Goal: Transaction & Acquisition: Book appointment/travel/reservation

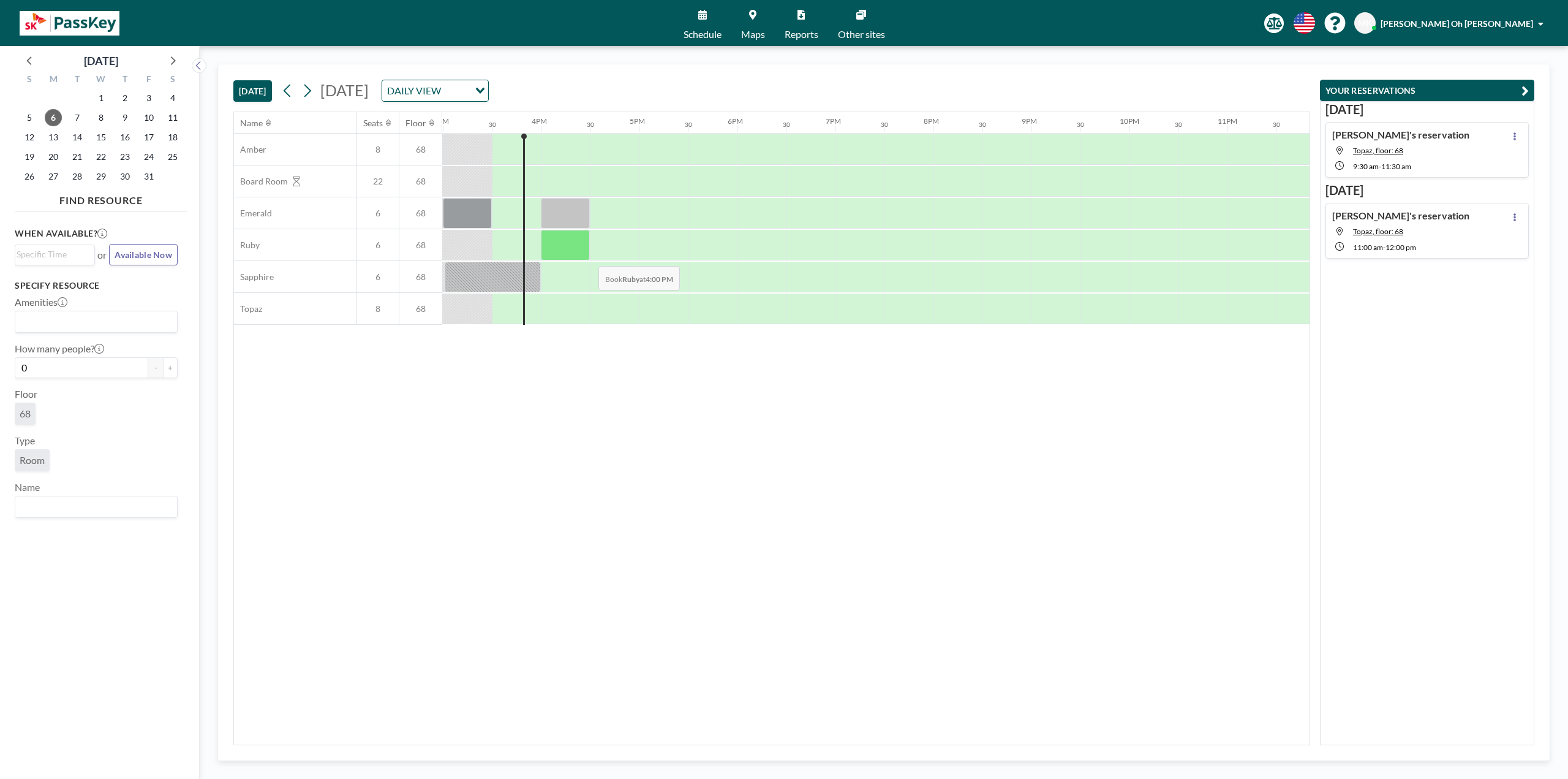
scroll to position [0, 1470]
click at [570, 307] on div at bounding box center [565, 309] width 49 height 31
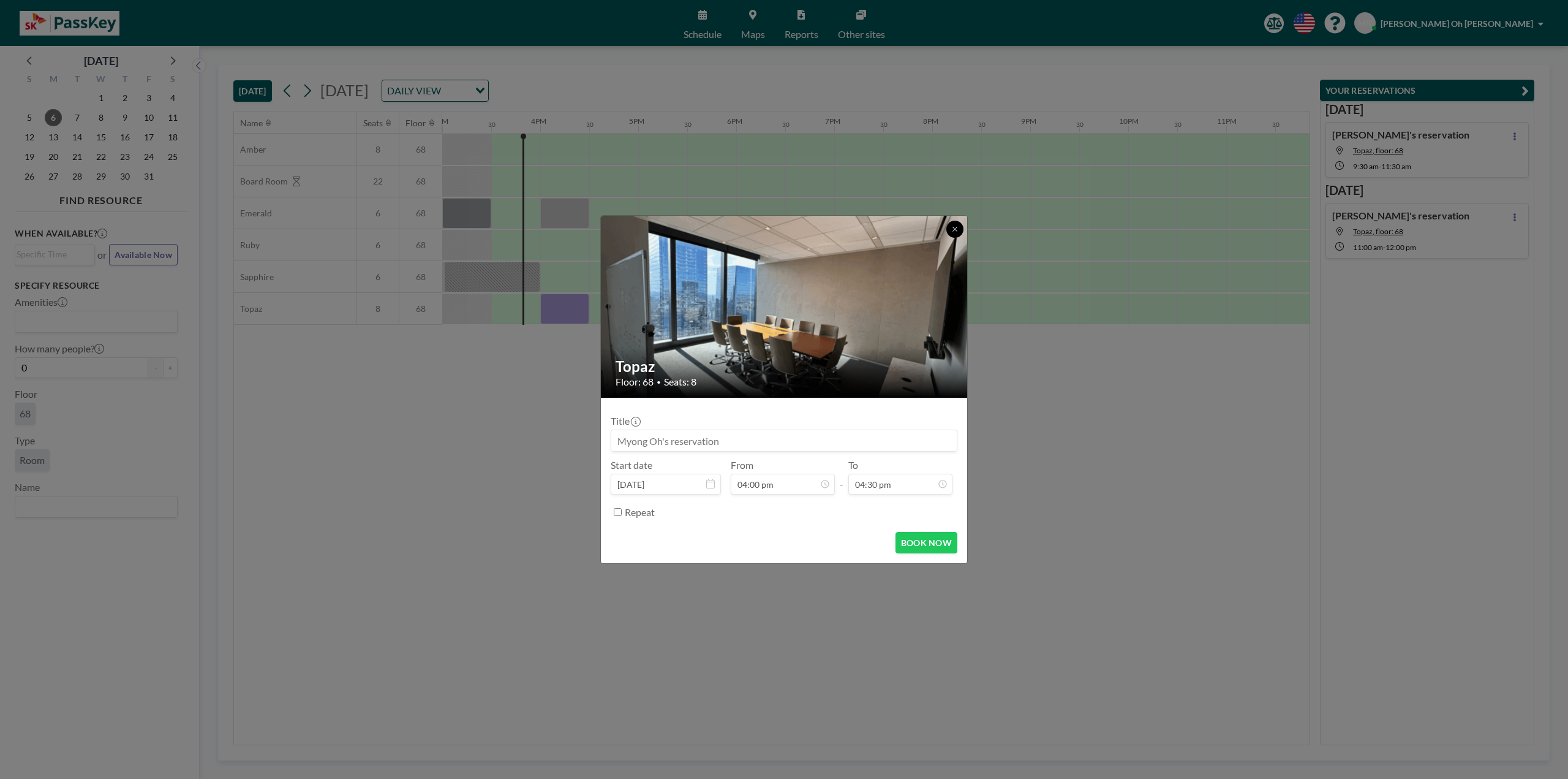
click at [948, 227] on button at bounding box center [954, 229] width 17 height 17
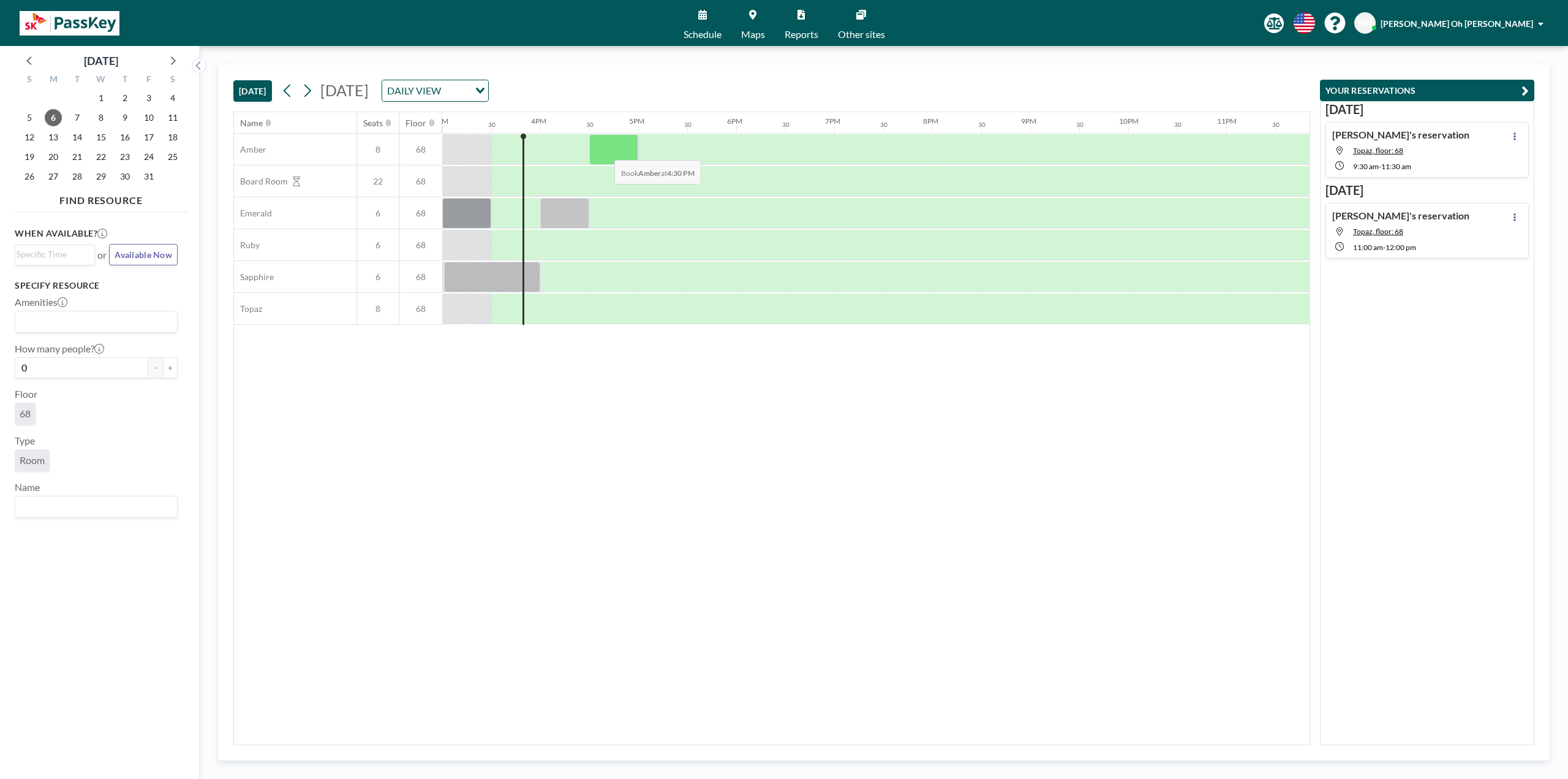
click at [608, 150] on div at bounding box center [613, 149] width 49 height 31
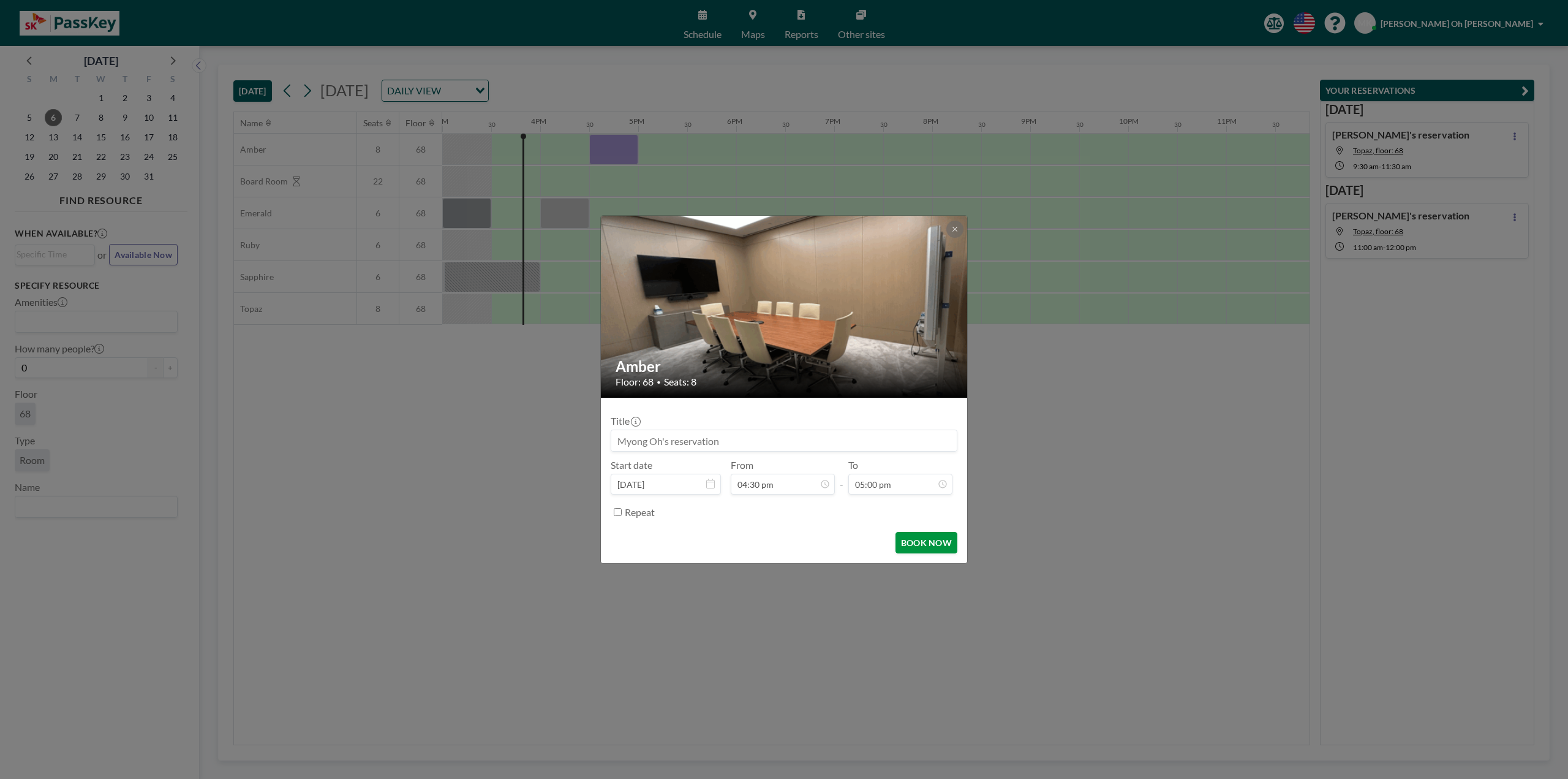
scroll to position [22, 0]
click at [929, 537] on button "BOOK NOW" at bounding box center [926, 542] width 62 height 21
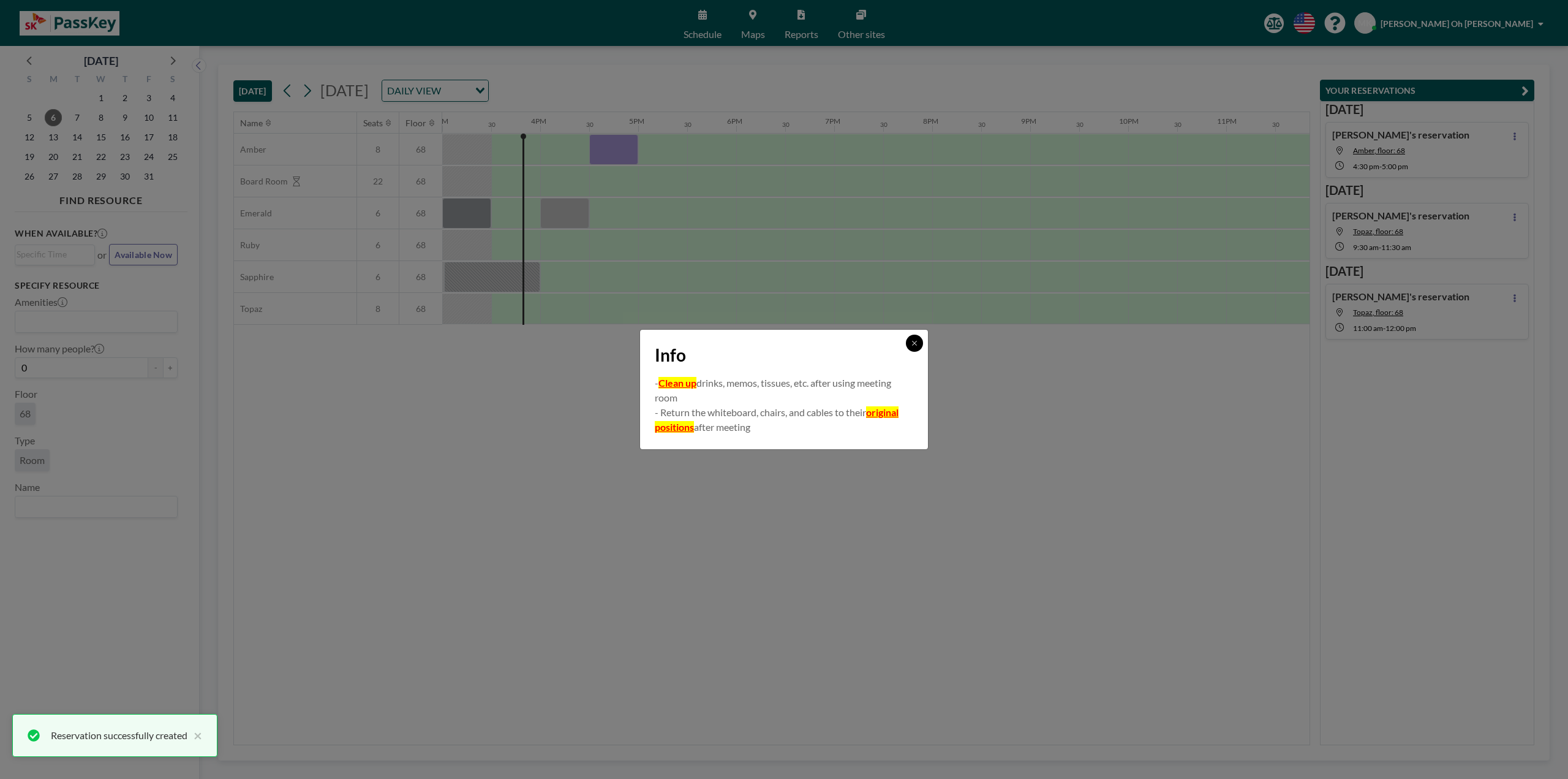
click at [913, 340] on icon at bounding box center [914, 342] width 7 height 7
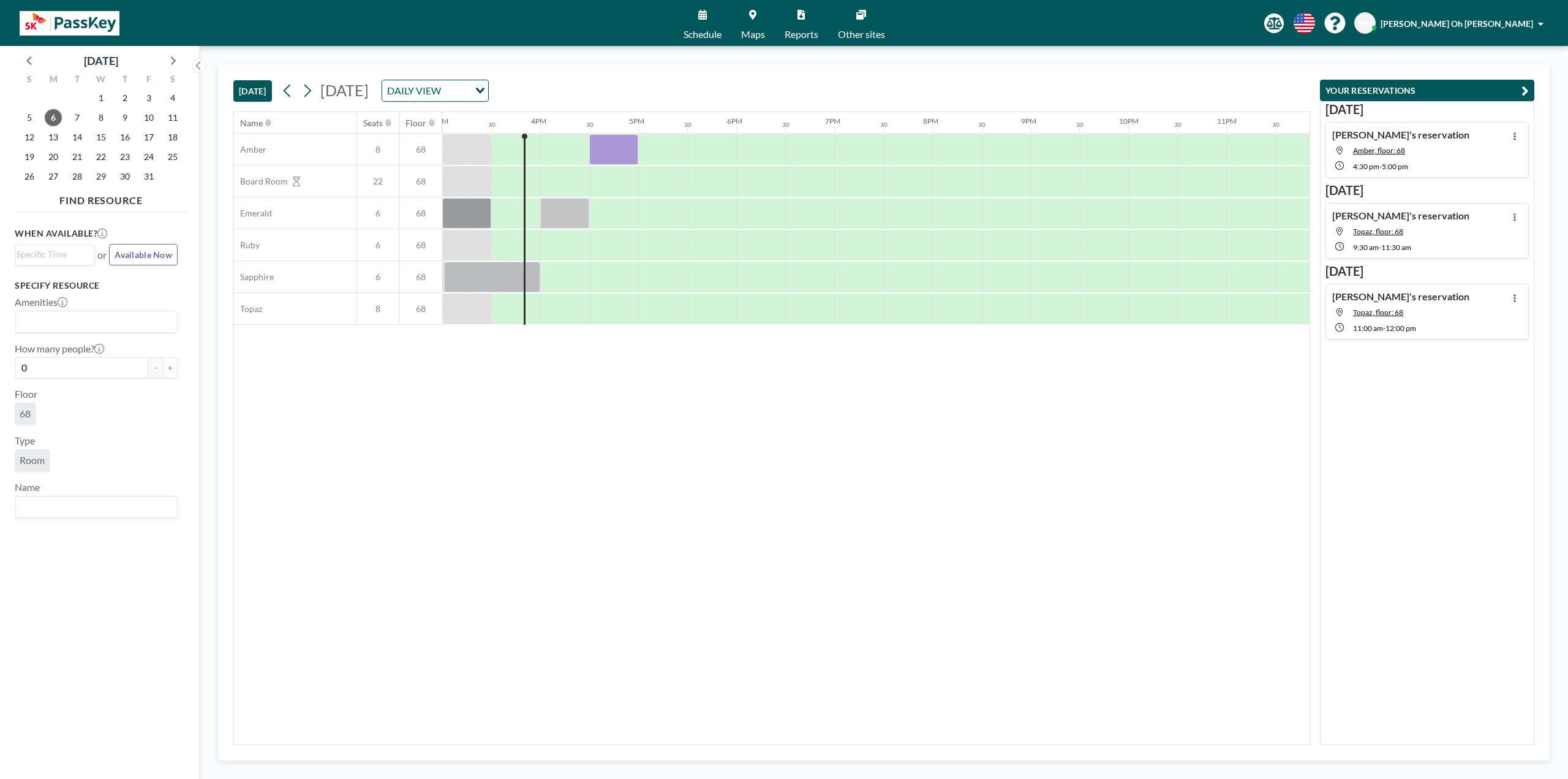
click at [1177, 549] on div "Name Seats Floor 12AM 30 1AM 30 2AM 30 3AM 30 4AM 30 5AM 30 6AM 30 7AM 30 8AM 3…" at bounding box center [771, 428] width 1076 height 632
